Goal: Task Accomplishment & Management: Use online tool/utility

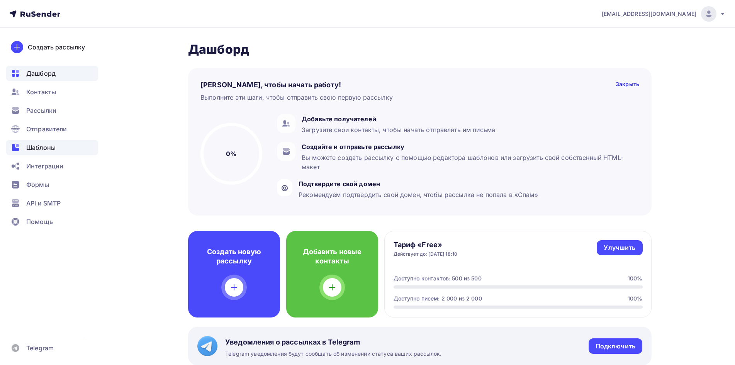
click at [56, 149] on div "Шаблоны" at bounding box center [52, 147] width 92 height 15
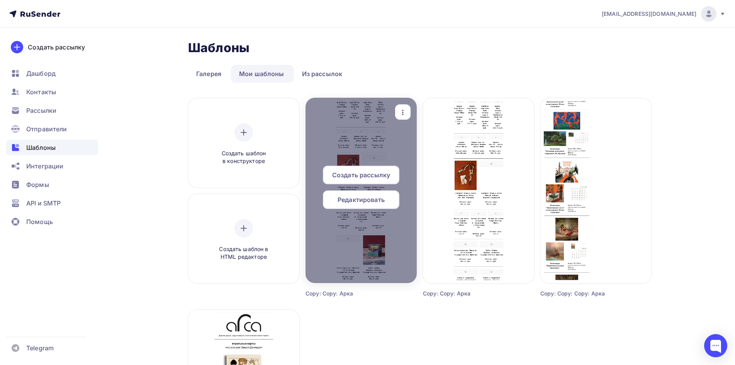
click at [361, 199] on span "Редактировать" at bounding box center [361, 199] width 47 height 9
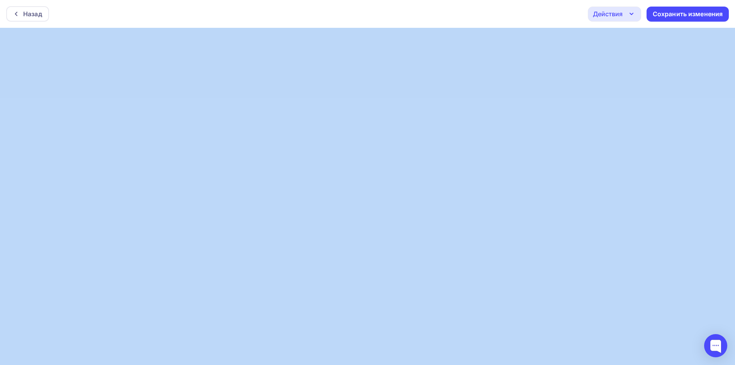
click at [697, 318] on body "Назад Действия Отправить тестовое письмо Предпросмотр Выйти без сохранения Сохр…" at bounding box center [367, 182] width 735 height 365
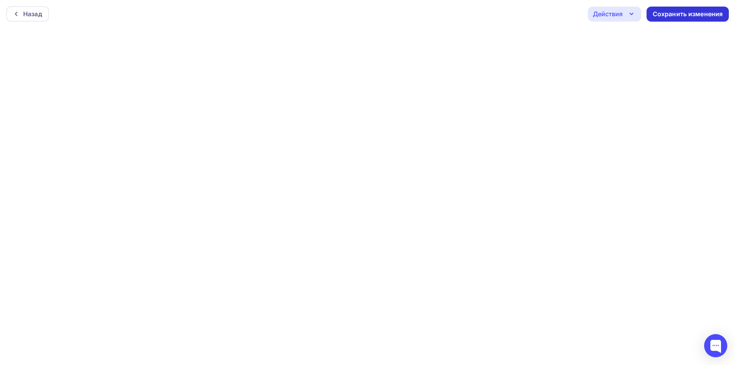
click at [669, 12] on div "Сохранить изменения" at bounding box center [688, 14] width 70 height 9
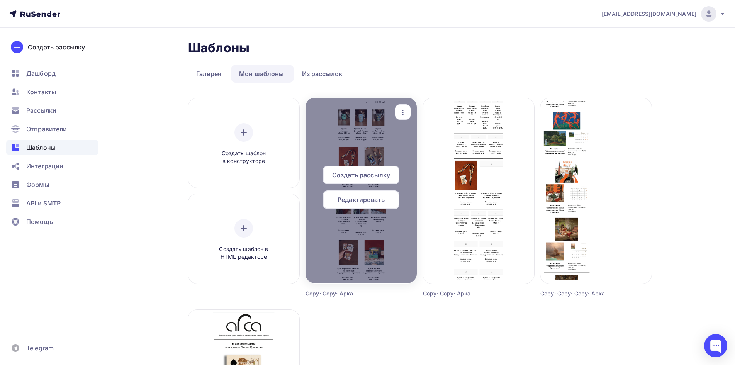
click at [371, 200] on span "Редактировать" at bounding box center [361, 199] width 47 height 9
